Goal: Task Accomplishment & Management: Manage account settings

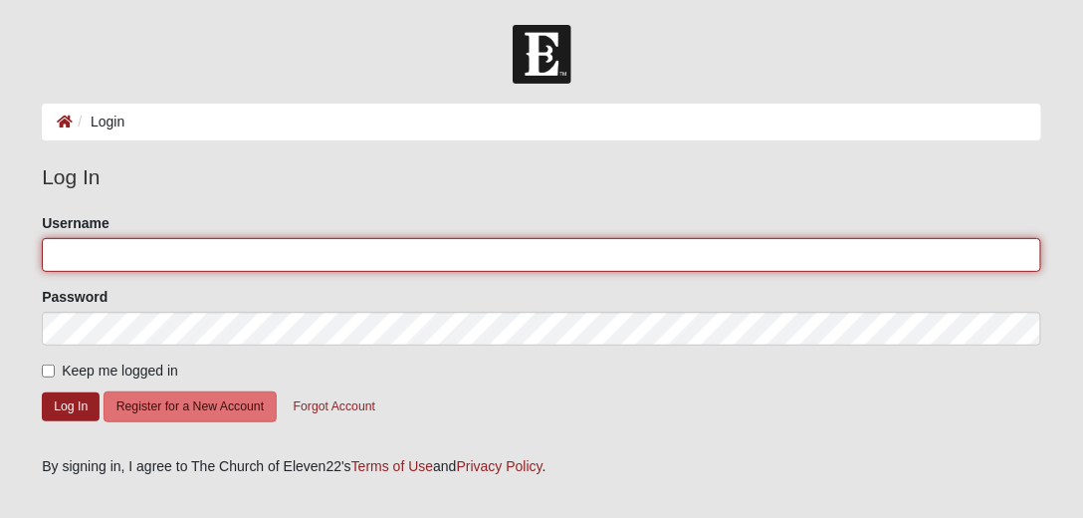
click at [177, 254] on input "Username" at bounding box center [542, 255] width 1000 height 34
type input "debdemars22"
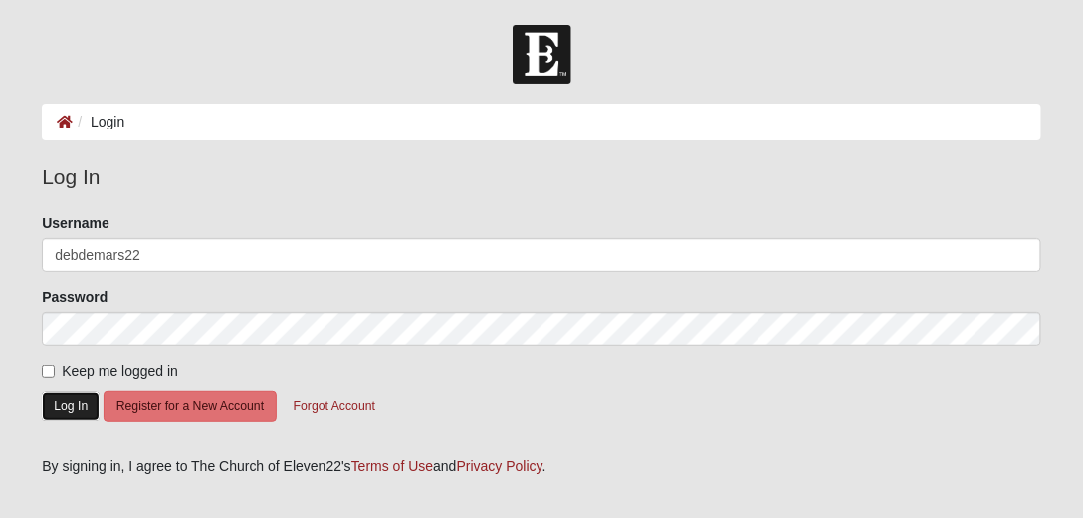
click at [68, 404] on button "Log In" at bounding box center [71, 406] width 58 height 29
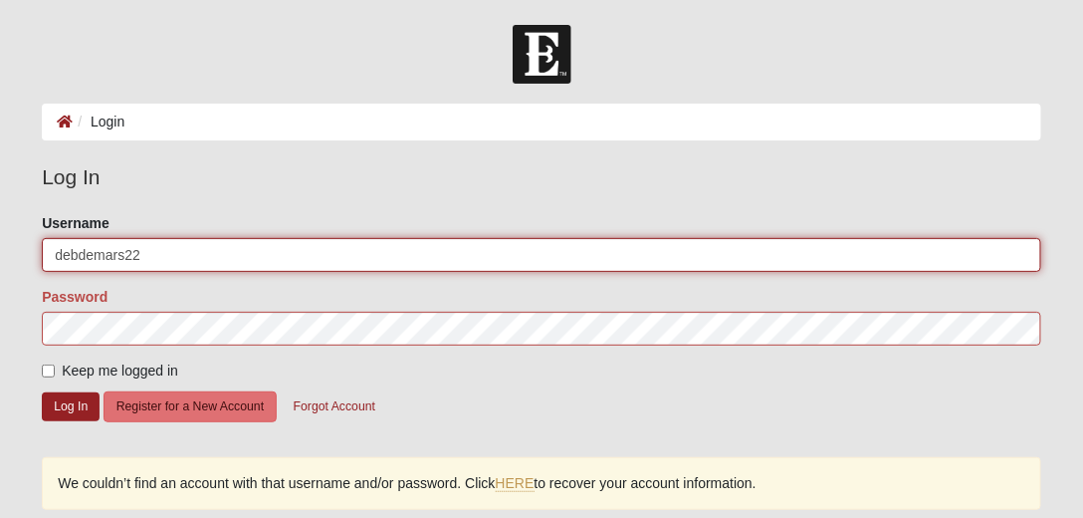
drag, startPoint x: 145, startPoint y: 248, endPoint x: 44, endPoint y: 242, distance: 101.7
click at [44, 242] on input "debdemars22" at bounding box center [542, 255] width 1000 height 34
click at [85, 251] on input "Username" at bounding box center [542, 255] width 1000 height 34
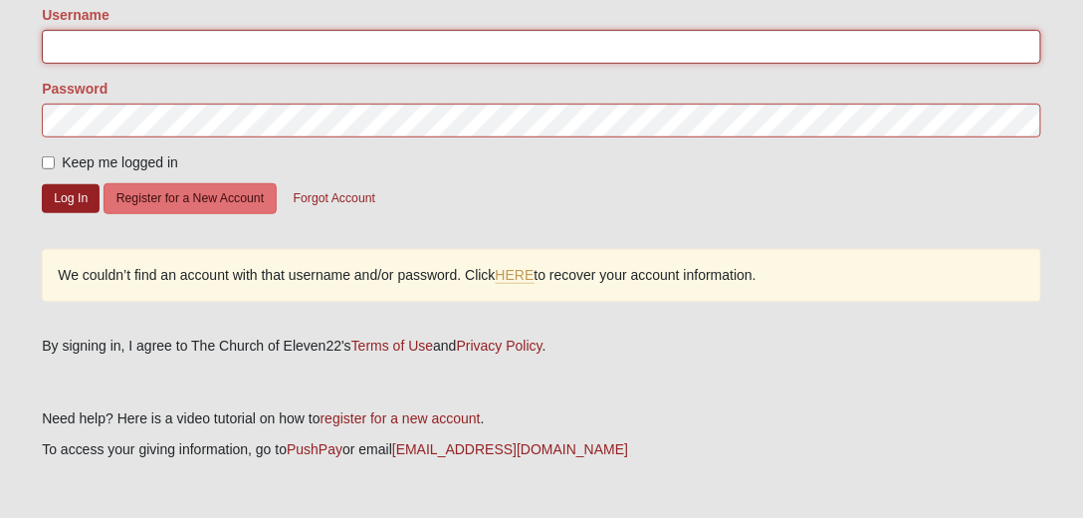
scroll to position [227, 0]
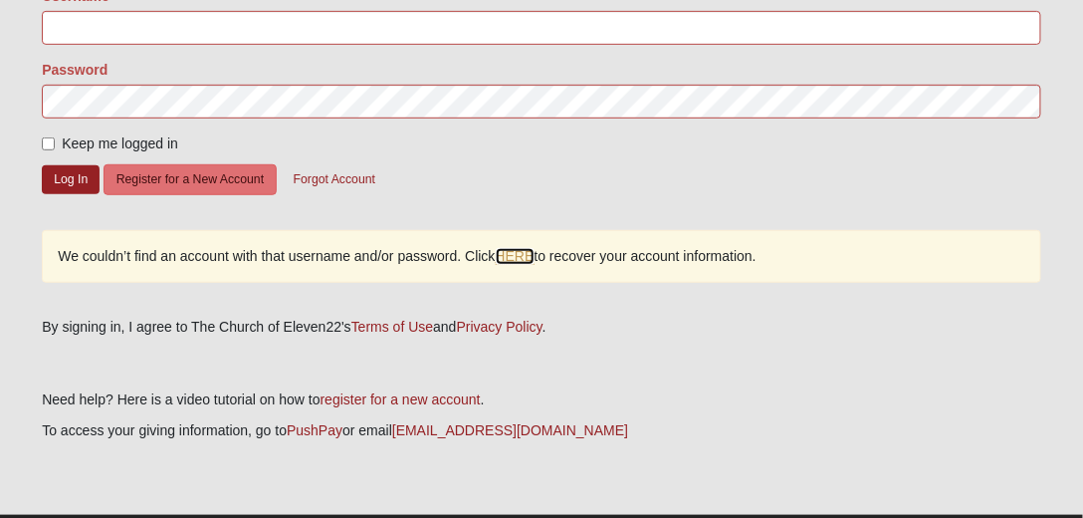
click at [496, 248] on link "HERE" at bounding box center [515, 256] width 39 height 17
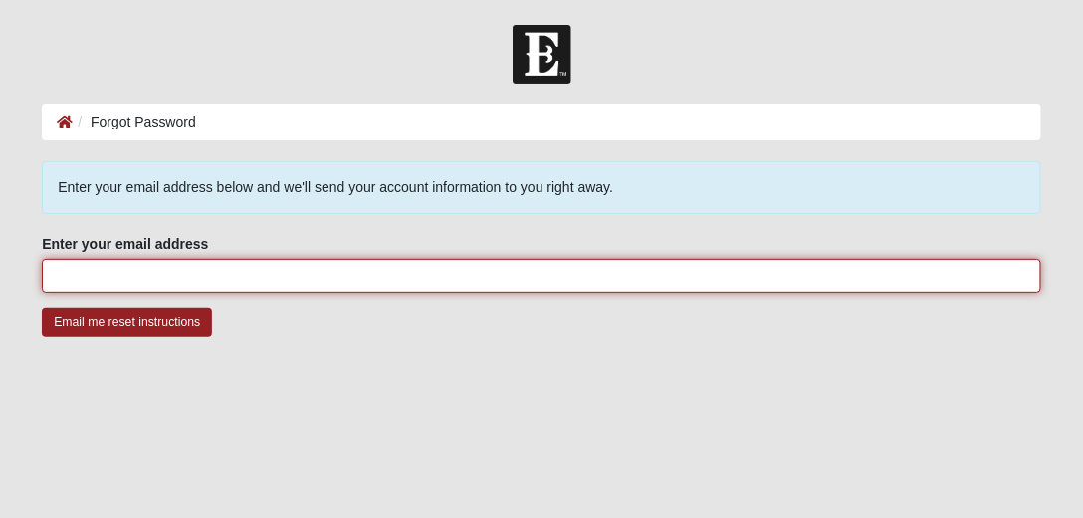
click at [114, 270] on input "Enter your email address" at bounding box center [542, 276] width 1000 height 34
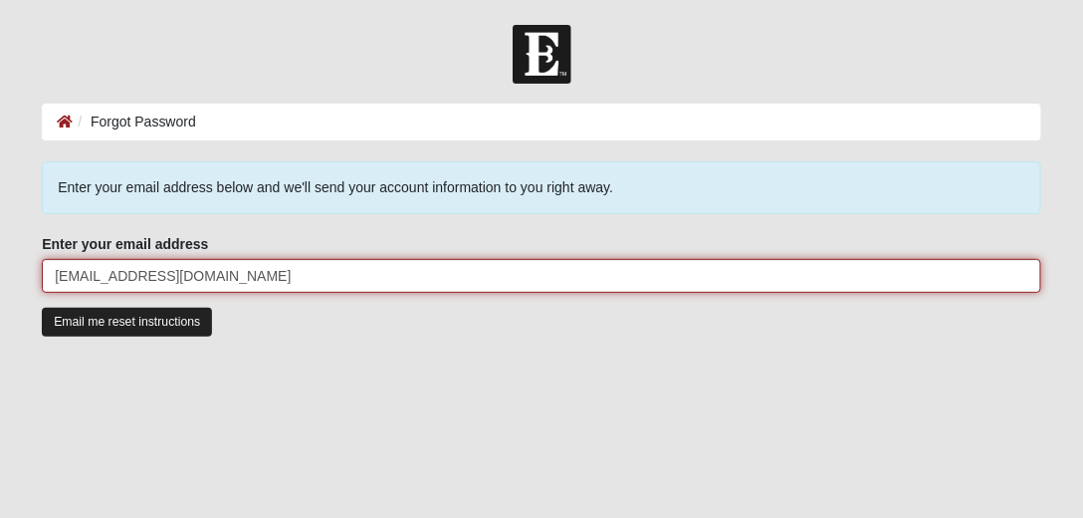
type input "zebra0817@gmail.com"
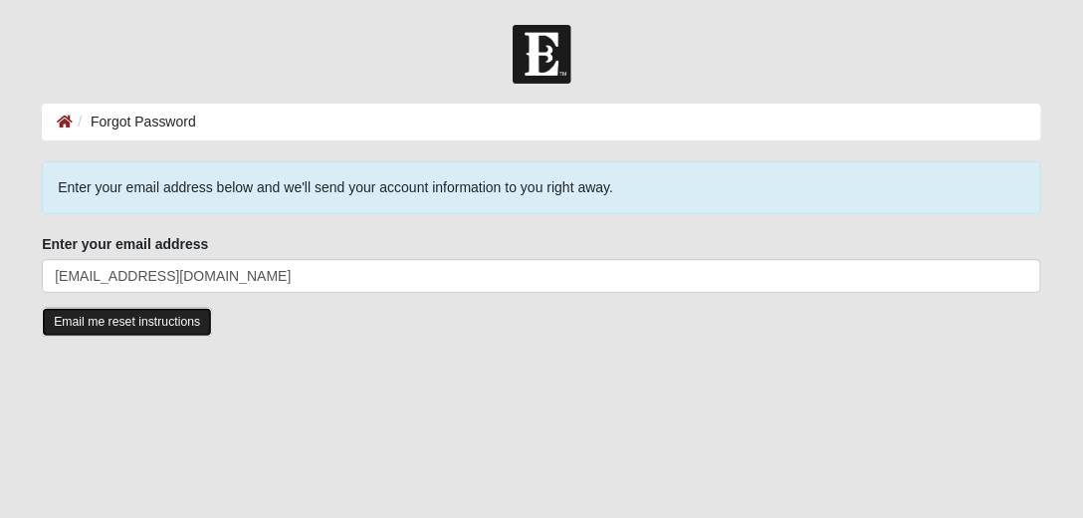
click at [131, 315] on input "Email me reset instructions" at bounding box center [127, 322] width 170 height 29
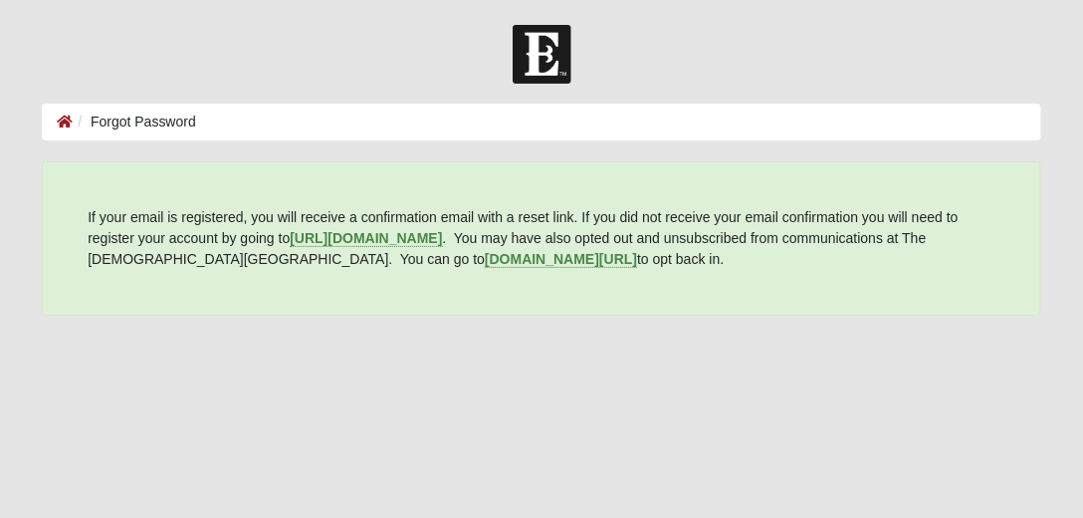
click at [835, 271] on div "If your email is registered, you will receive a confirmation email with a reset…" at bounding box center [542, 238] width 1000 height 154
